Goal: Task Accomplishment & Management: Manage account settings

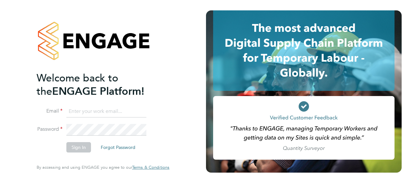
type input "[PERSON_NAME][EMAIL_ADDRESS][DOMAIN_NAME]"
click at [77, 148] on button "Sign In" at bounding box center [78, 147] width 25 height 10
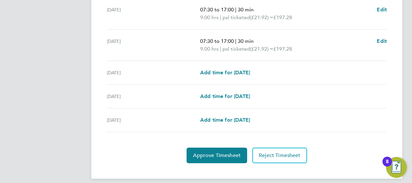
scroll to position [272, 0]
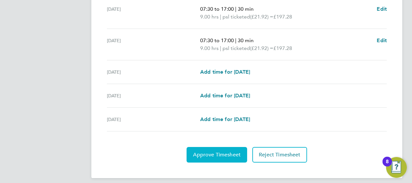
click at [217, 153] on span "Approve Timesheet" at bounding box center [217, 154] width 48 height 6
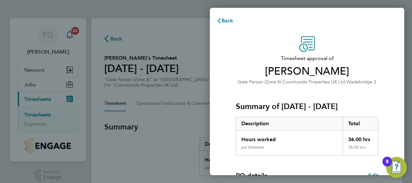
click at [385, 98] on div "Timesheet approval of [PERSON_NAME] Gate Person (Zone 4) · Countryside Properti…" at bounding box center [307, 156] width 158 height 240
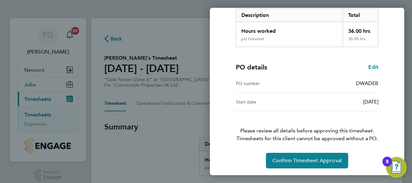
scroll to position [108, 0]
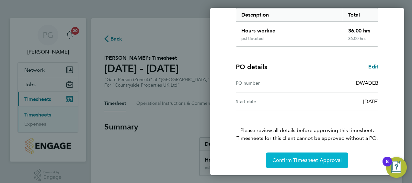
click at [307, 160] on span "Confirm Timesheet Approval" at bounding box center [306, 160] width 69 height 6
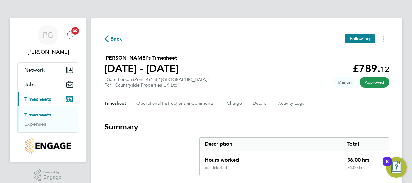
click at [67, 34] on icon "Main navigation" at bounding box center [69, 34] width 6 height 6
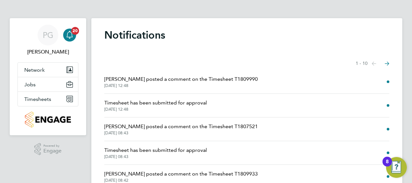
drag, startPoint x: 237, startPoint y: 78, endPoint x: 282, endPoint y: 49, distance: 54.2
click at [282, 49] on div "Notifications Showing items 1 - 10 items Previous page Next page [PERSON_NAME] …" at bounding box center [246, 168] width 311 height 301
click at [388, 81] on span at bounding box center [388, 81] width 3 height 3
drag, startPoint x: 158, startPoint y: 104, endPoint x: 136, endPoint y: 81, distance: 31.6
click at [136, 81] on span "[PERSON_NAME] posted a comment on the Timesheet T1809990" at bounding box center [180, 79] width 153 height 8
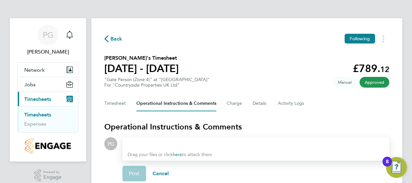
click at [118, 41] on span "Back" at bounding box center [116, 39] width 12 height 8
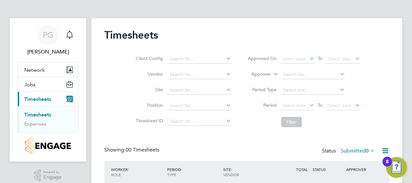
click at [73, 10] on div "PG [PERSON_NAME] Notifications Applications: Network Team Members Sites Jobs Va…" at bounding box center [206, 118] width 412 height 236
